Goal: Transaction & Acquisition: Obtain resource

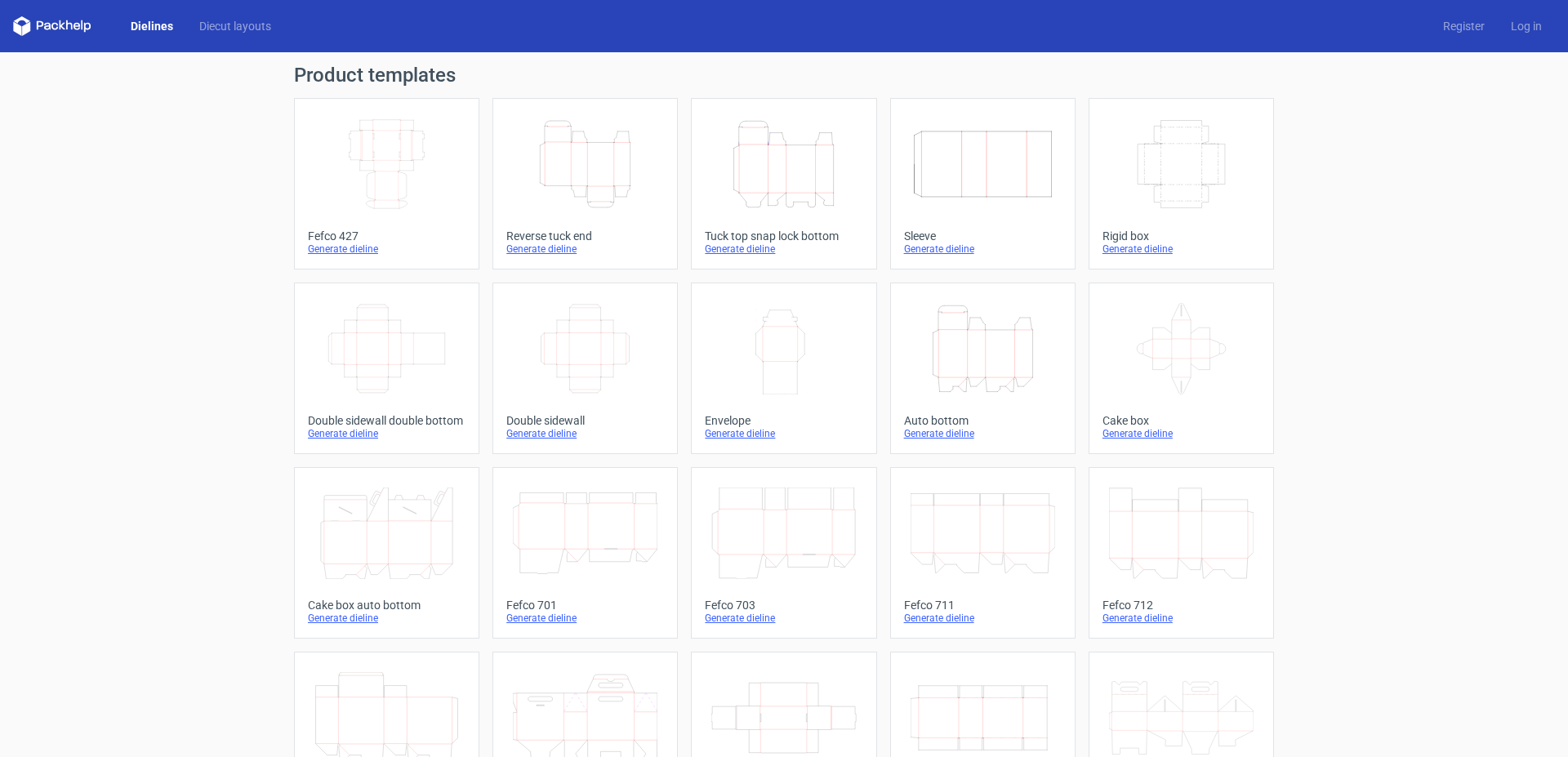
click at [947, 353] on icon "Height Depth Width" at bounding box center [983, 349] width 144 height 92
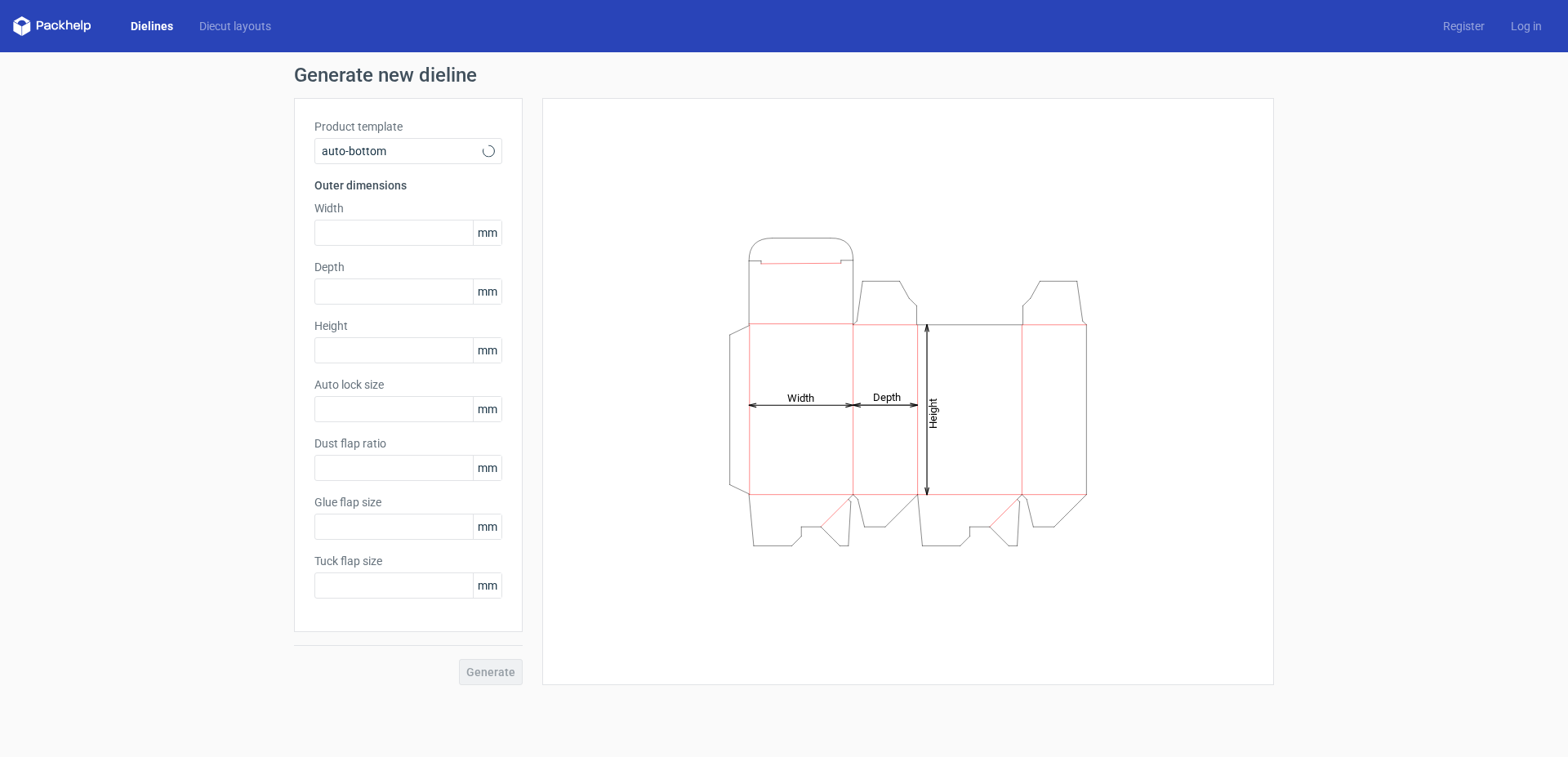
type input "1"
type input "0.8"
type input "10"
type input "12"
click at [364, 236] on input "text" at bounding box center [408, 233] width 188 height 26
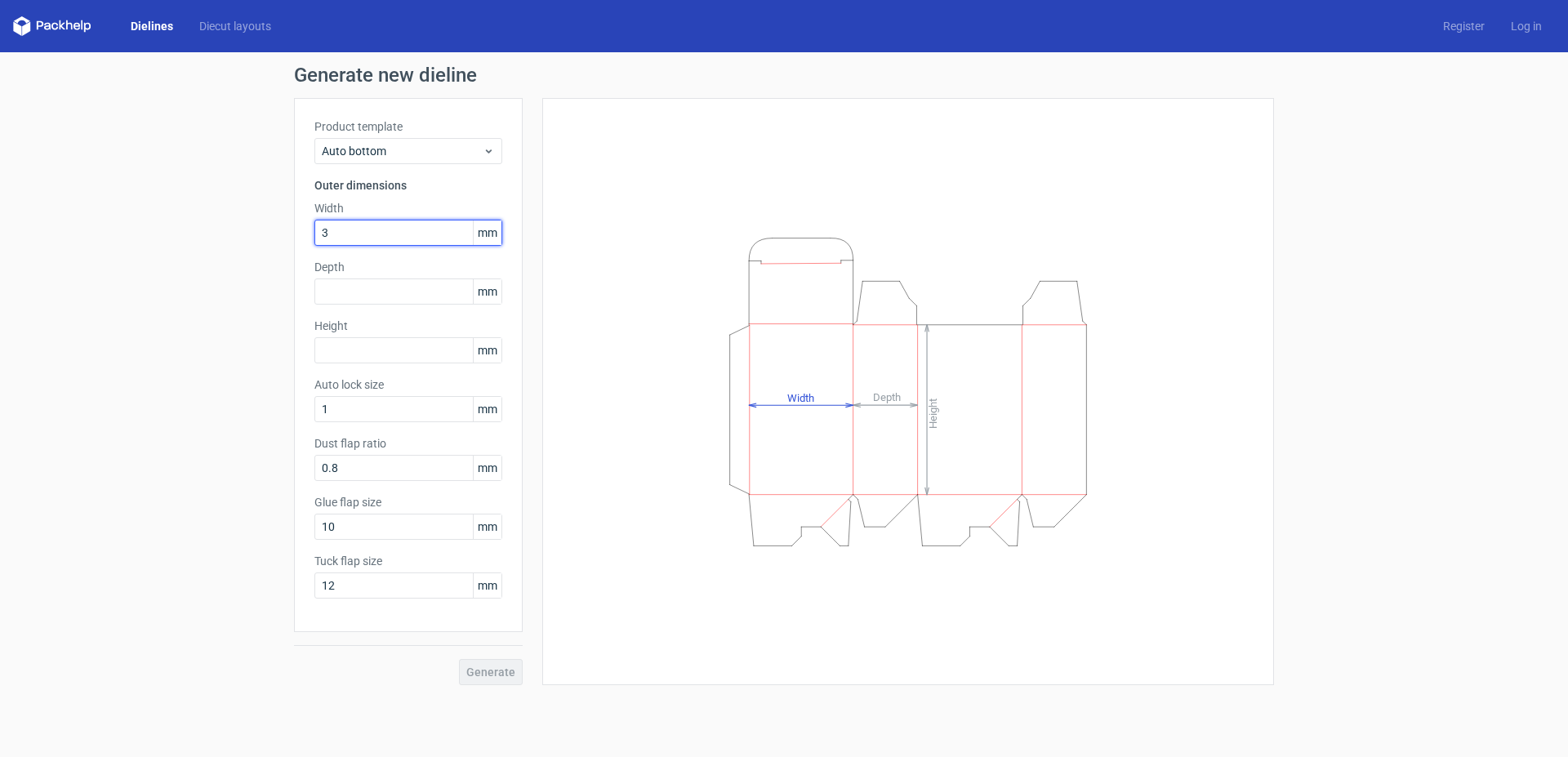
type input "39"
type input "109"
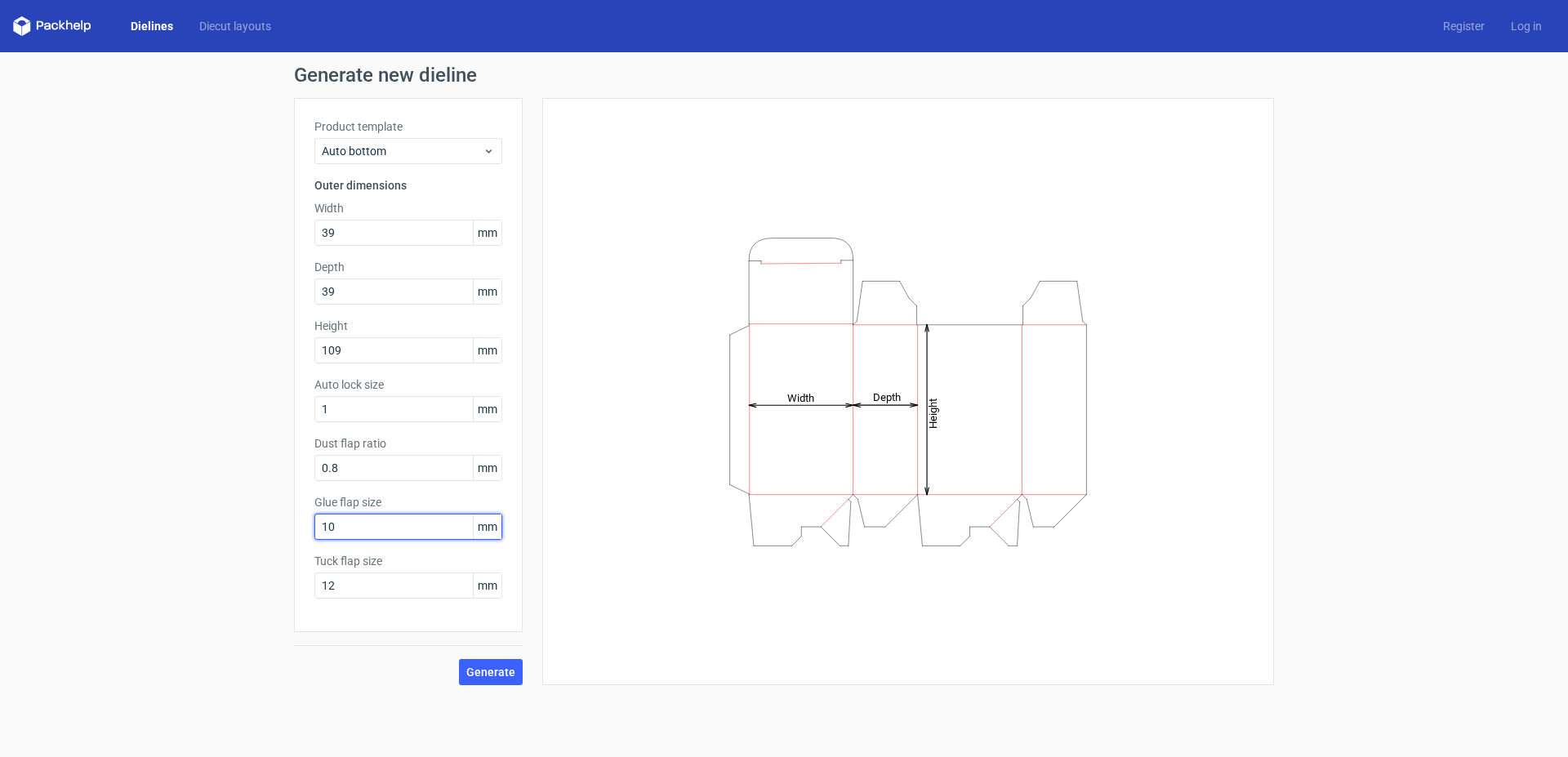
drag, startPoint x: 344, startPoint y: 519, endPoint x: 293, endPoint y: 521, distance: 51.0
click at [315, 521] on input "10" at bounding box center [408, 527] width 188 height 26
type input "15"
click at [495, 678] on span "Generate" at bounding box center [491, 672] width 49 height 11
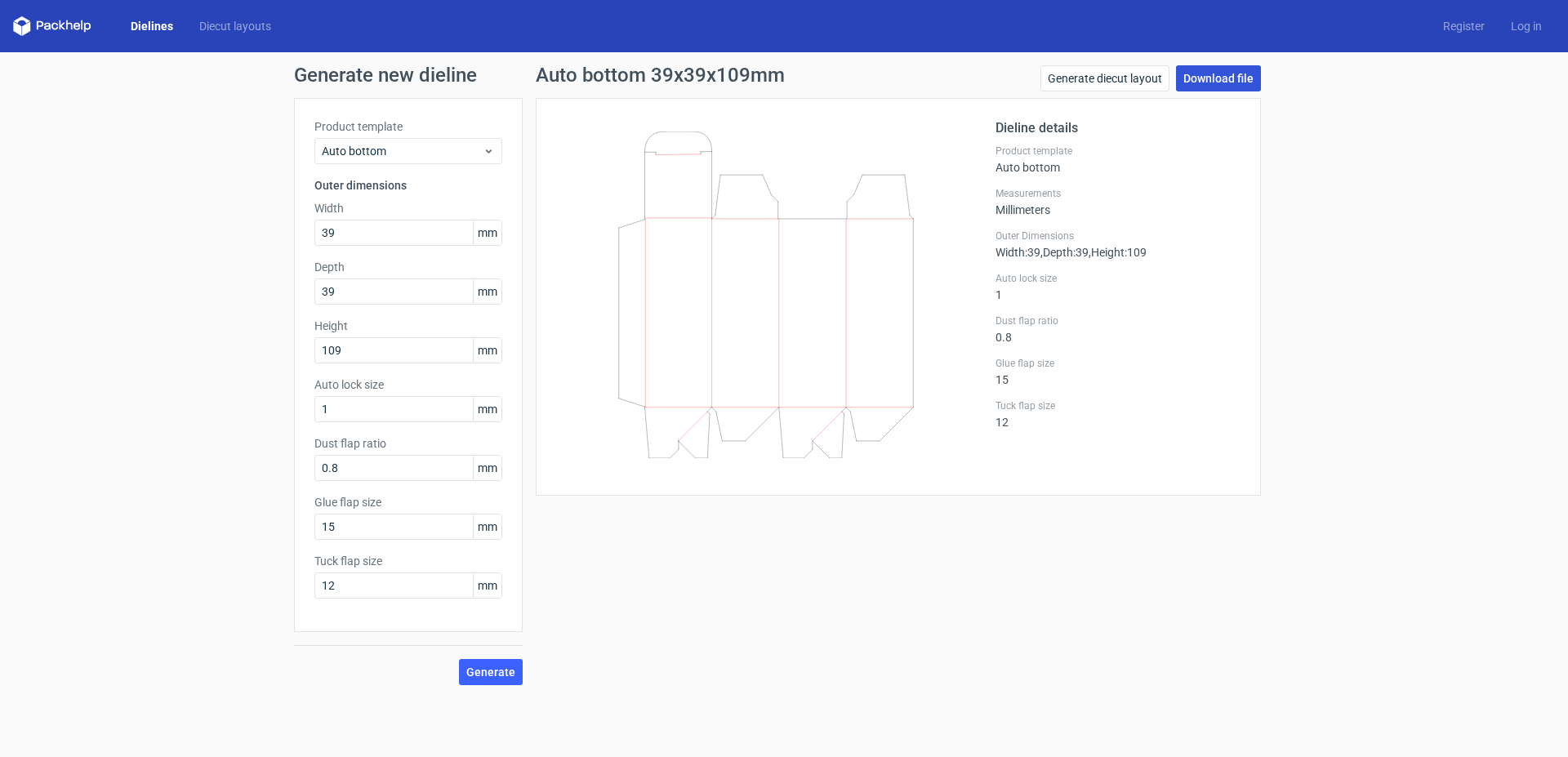
click at [1215, 82] on link "Download file" at bounding box center [1219, 79] width 85 height 26
click at [481, 158] on span "Auto bottom" at bounding box center [402, 151] width 161 height 16
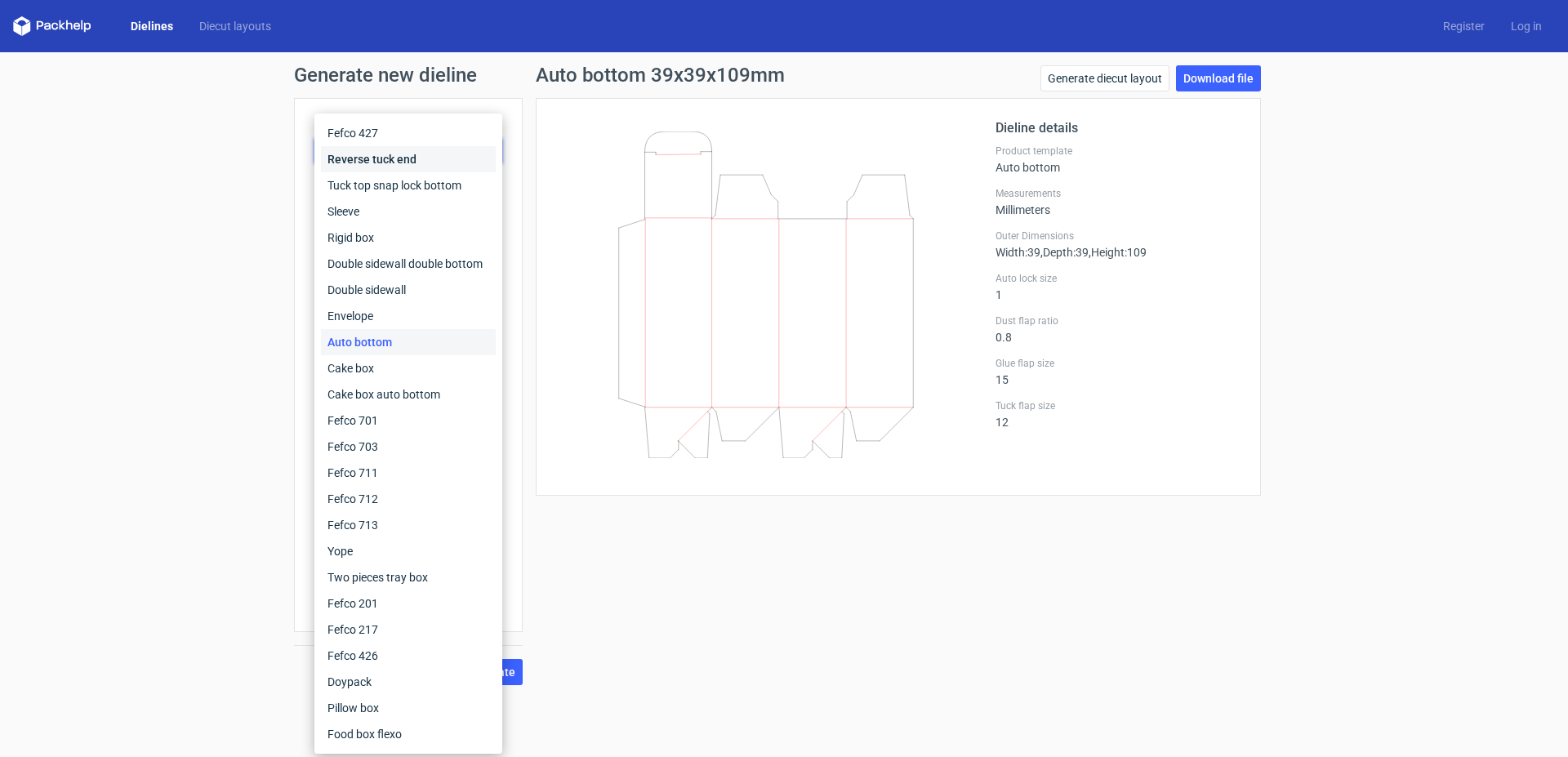
click at [376, 157] on div "Reverse tuck end" at bounding box center [408, 159] width 175 height 26
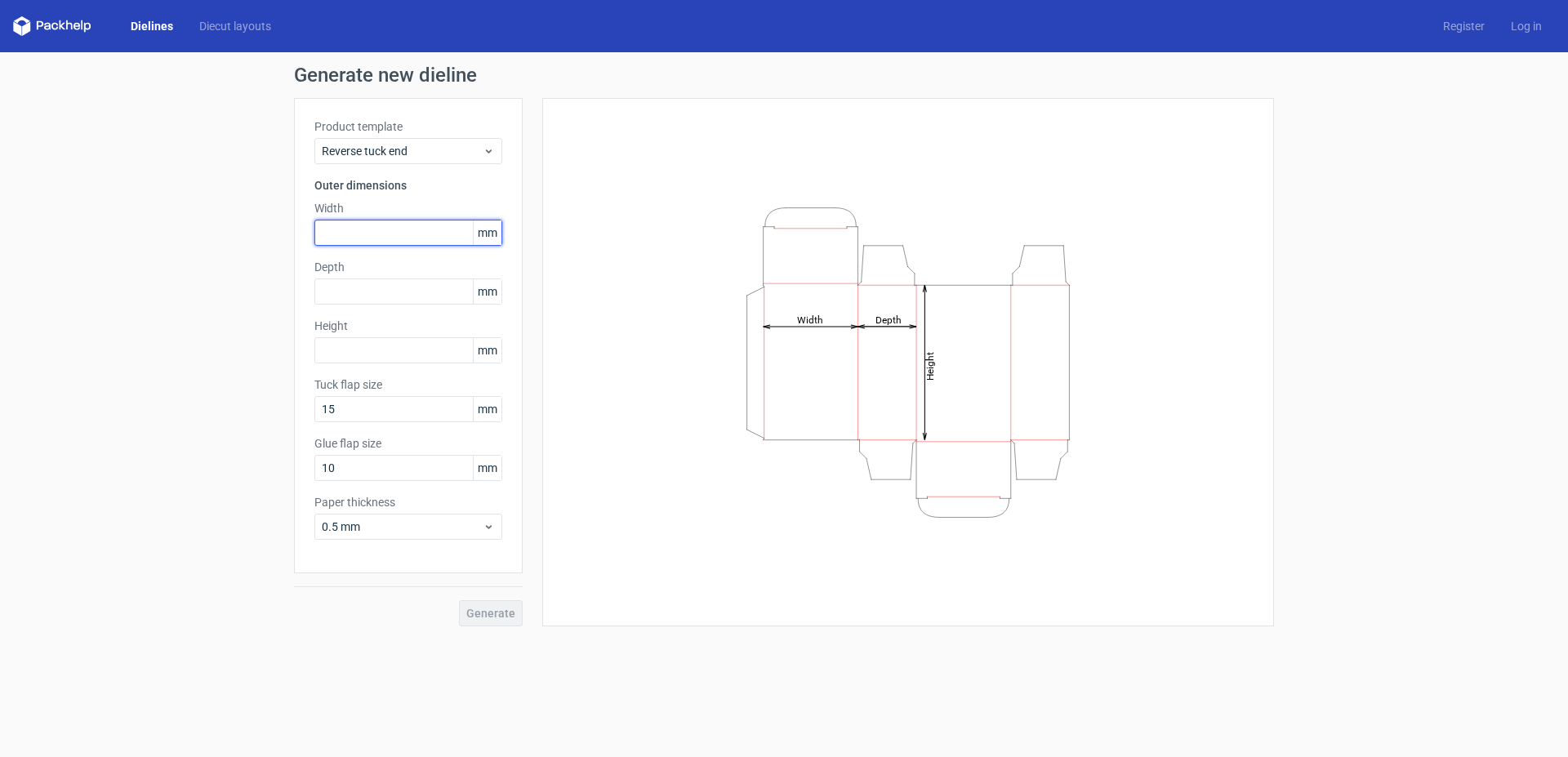
click at [383, 230] on input "text" at bounding box center [408, 233] width 188 height 26
type input "39"
type input "109"
type input "15"
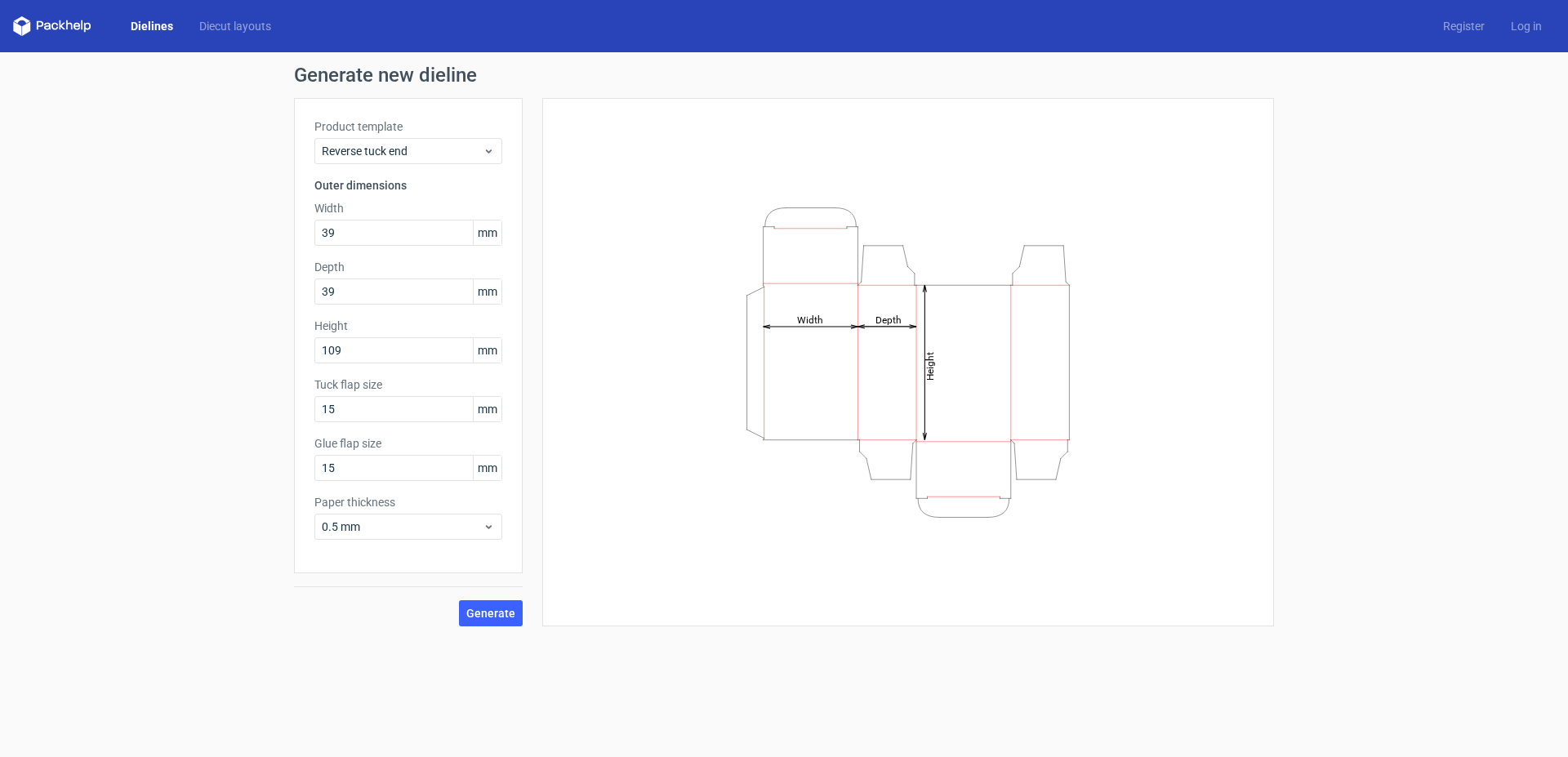
click at [443, 542] on div "Product template Reverse tuck end Outer dimensions Width 39 mm Depth 39 mm Heig…" at bounding box center [408, 336] width 229 height 475
click at [421, 524] on span "0.5 mm" at bounding box center [402, 527] width 161 height 16
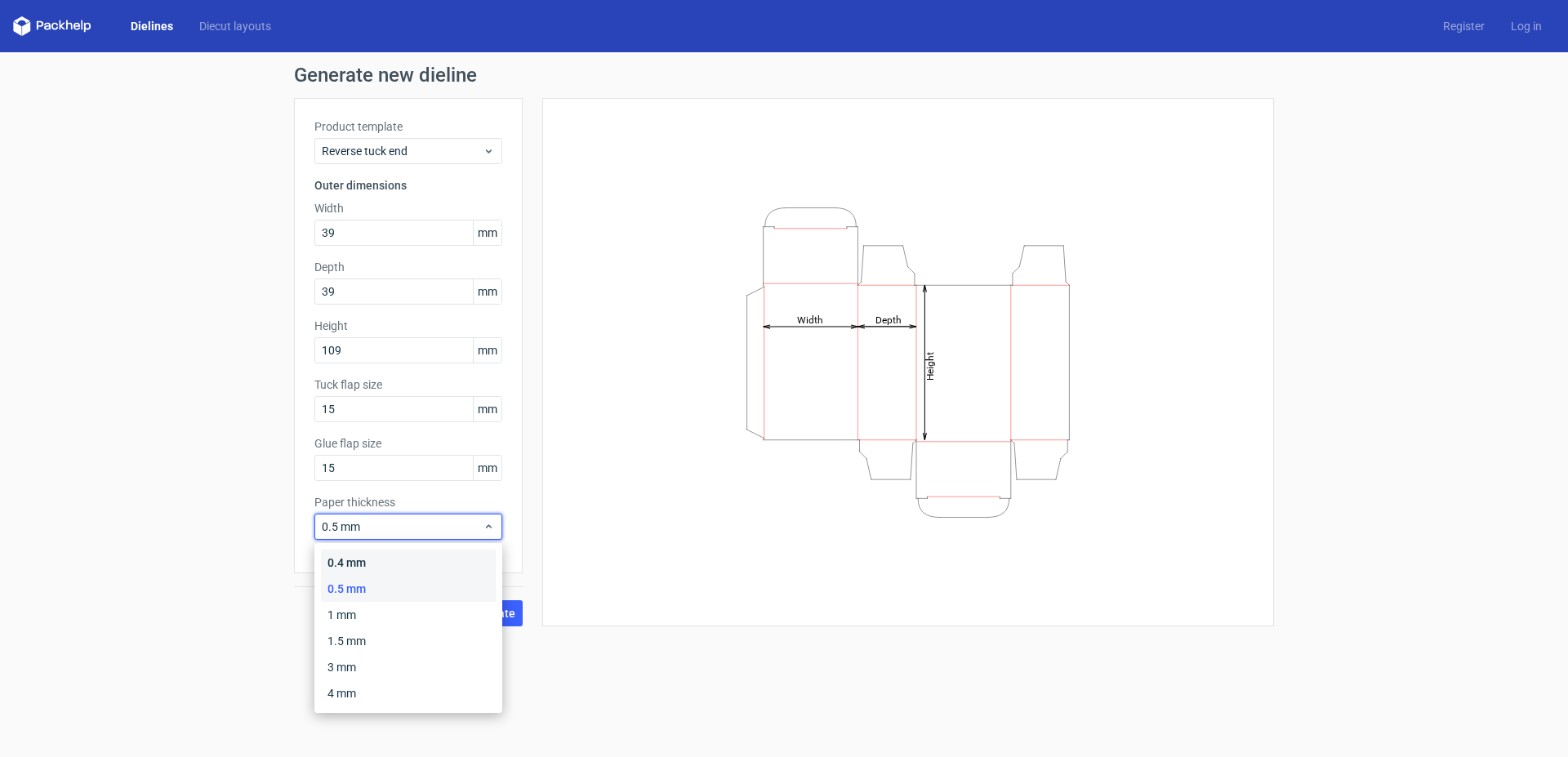
click at [355, 564] on div "0.4 mm" at bounding box center [408, 563] width 175 height 26
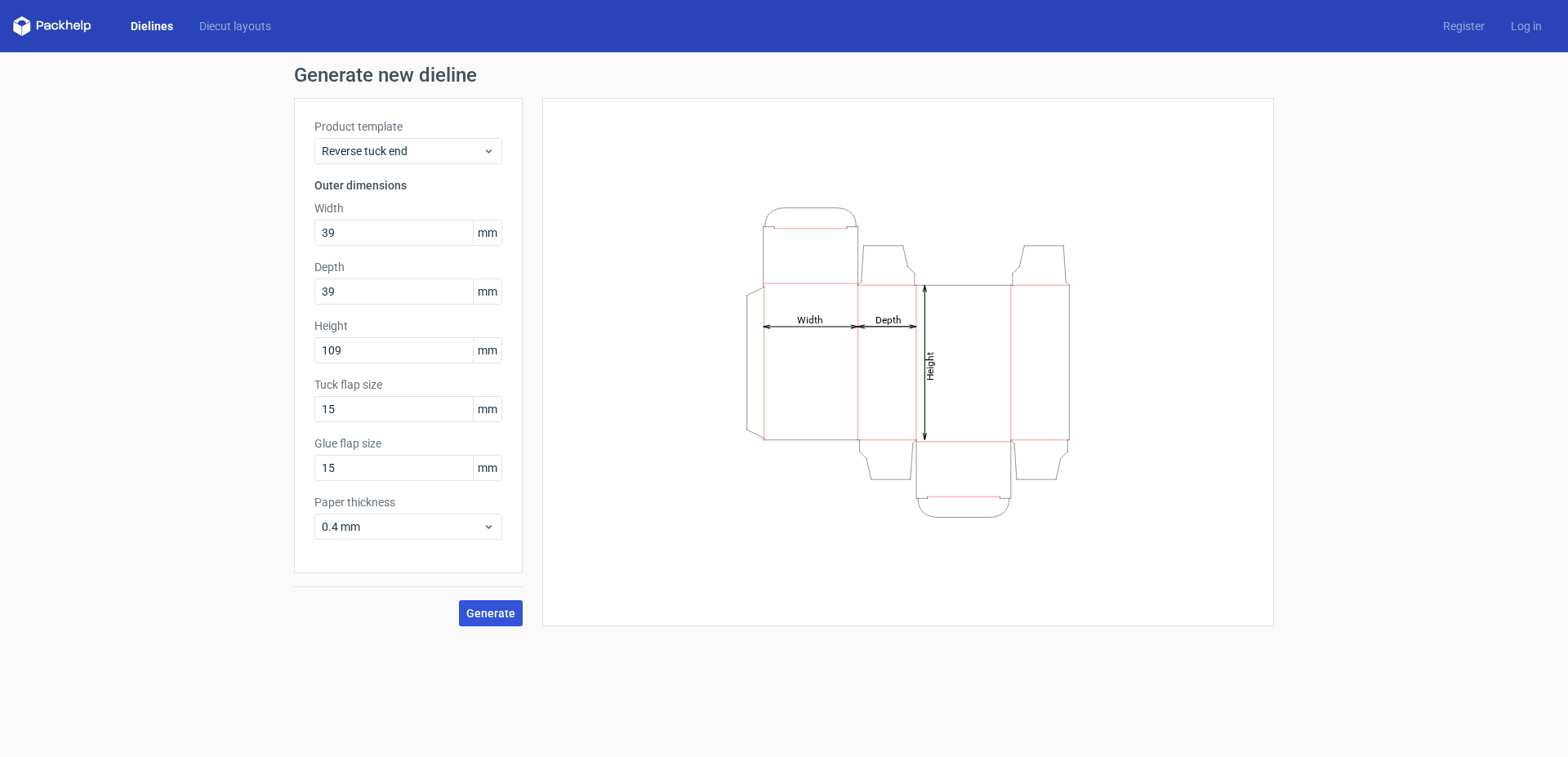
click at [503, 610] on span "Generate" at bounding box center [491, 613] width 49 height 11
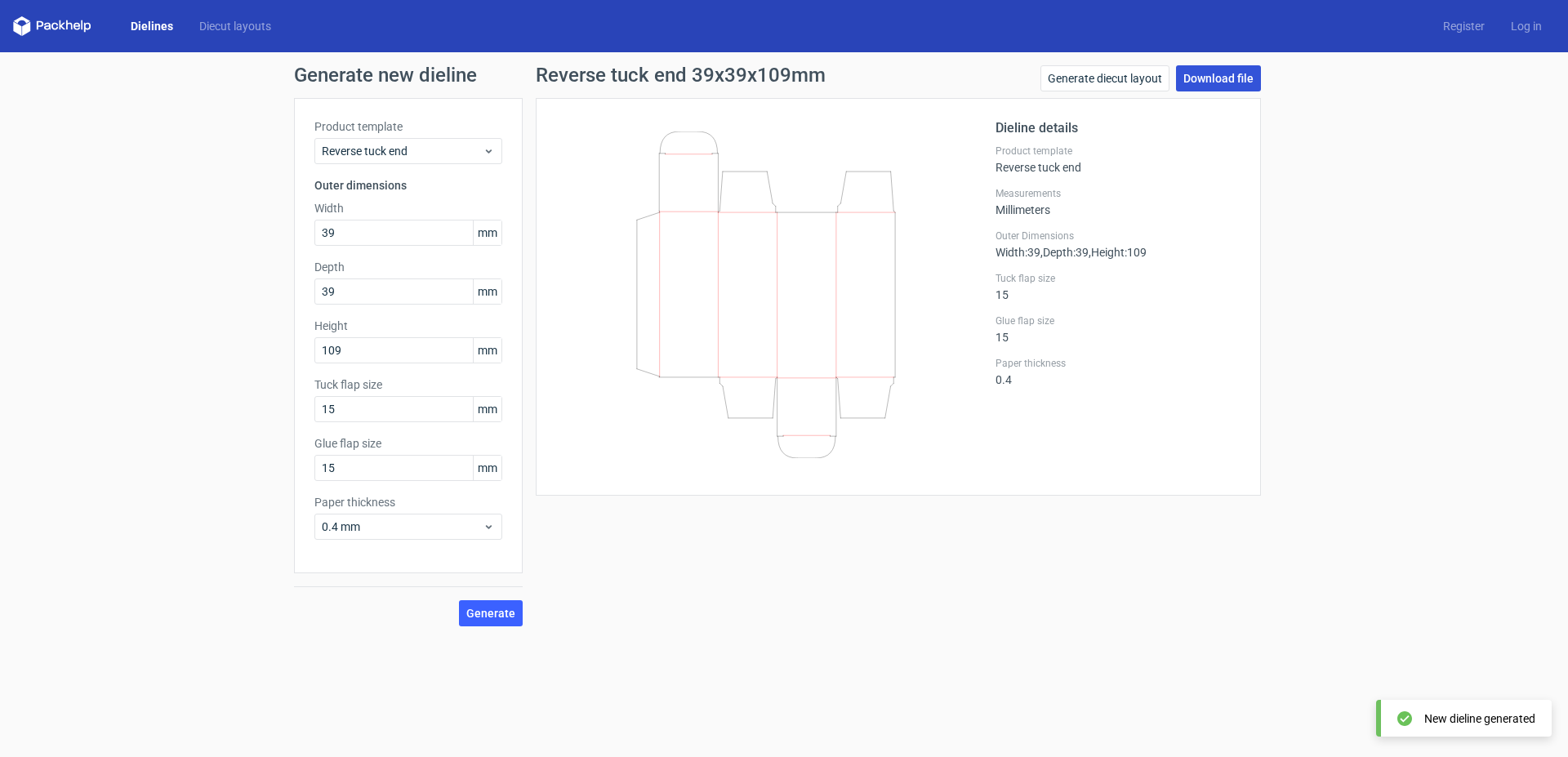
click at [1211, 78] on link "Download file" at bounding box center [1219, 79] width 85 height 26
